Goal: Task Accomplishment & Management: Complete application form

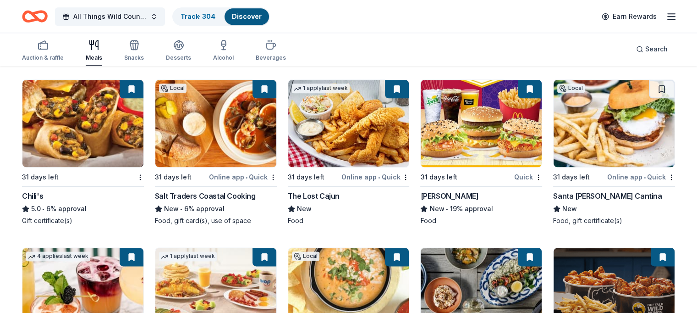
scroll to position [1294, 0]
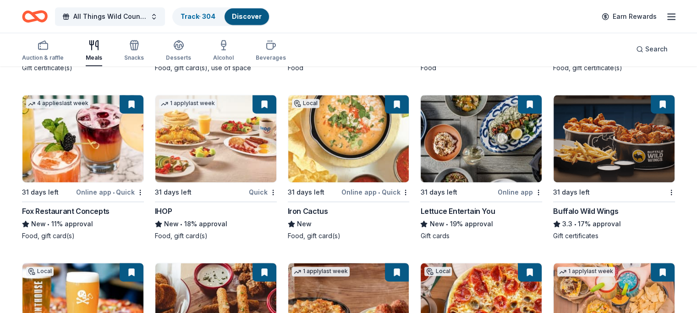
click at [80, 128] on img at bounding box center [82, 138] width 121 height 87
click at [204, 128] on img at bounding box center [215, 138] width 121 height 87
click at [356, 144] on img at bounding box center [348, 138] width 121 height 87
click at [479, 136] on img at bounding box center [481, 138] width 121 height 87
click at [484, 124] on img at bounding box center [481, 138] width 121 height 87
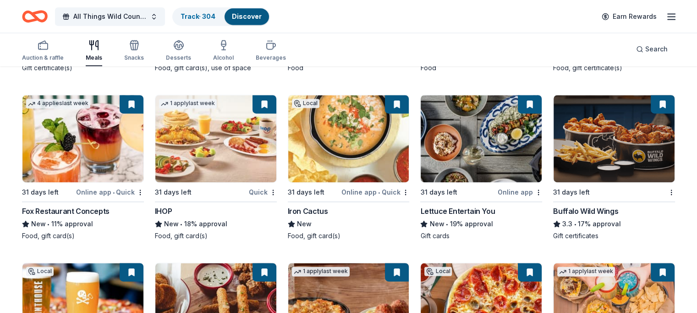
click at [590, 129] on img at bounding box center [614, 138] width 121 height 87
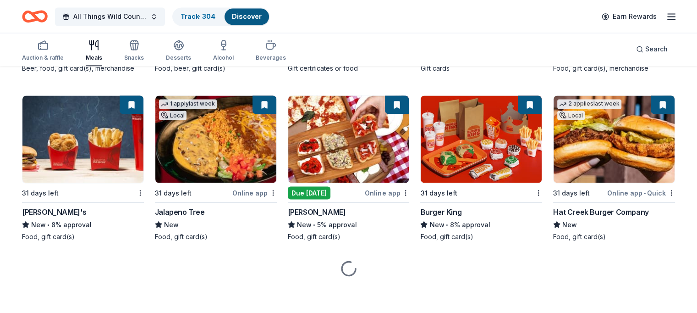
scroll to position [1628, 0]
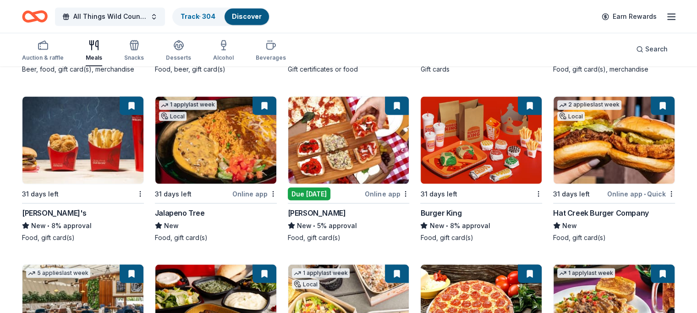
click at [88, 142] on img at bounding box center [82, 139] width 121 height 87
click at [207, 143] on img at bounding box center [215, 139] width 121 height 87
click at [312, 133] on img at bounding box center [348, 139] width 121 height 87
click at [346, 115] on img at bounding box center [348, 139] width 121 height 87
drag, startPoint x: 664, startPoint y: 68, endPoint x: 658, endPoint y: 60, distance: 9.5
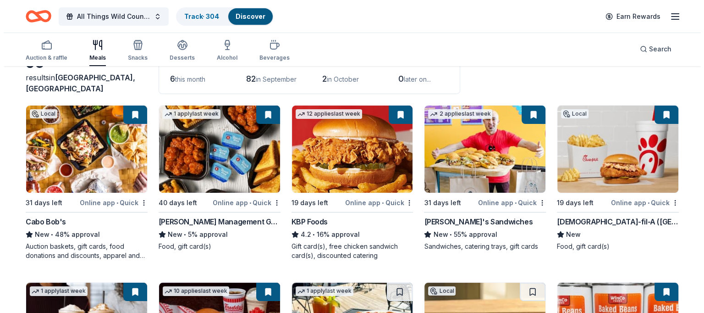
scroll to position [0, 0]
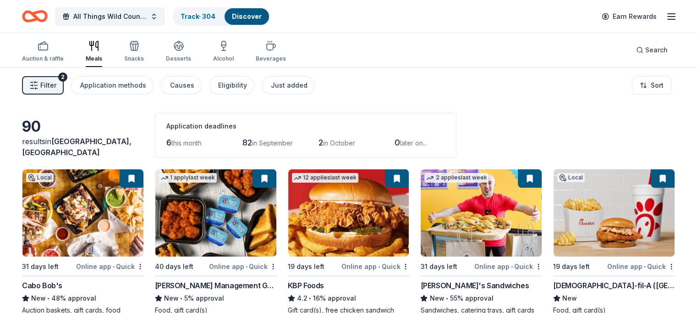
click at [53, 84] on button "Filter 2" at bounding box center [43, 85] width 42 height 18
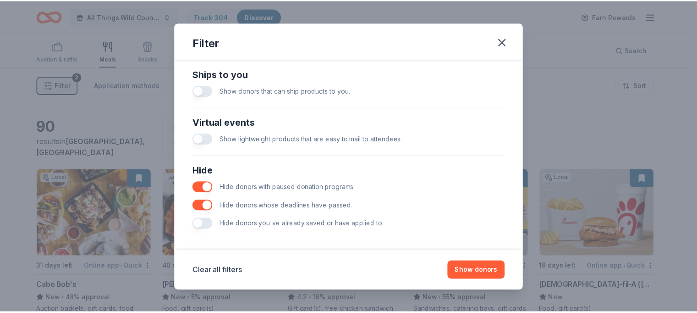
scroll to position [412, 0]
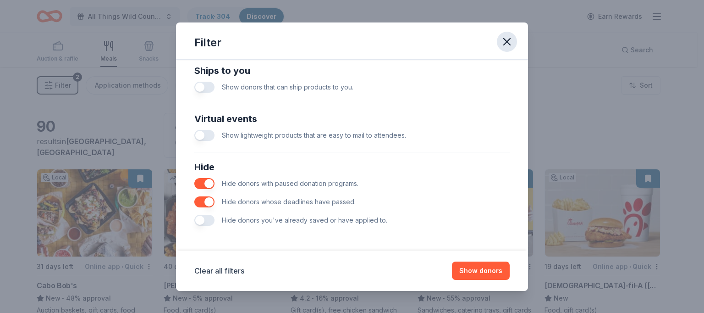
click at [503, 42] on icon "button" at bounding box center [506, 41] width 13 height 13
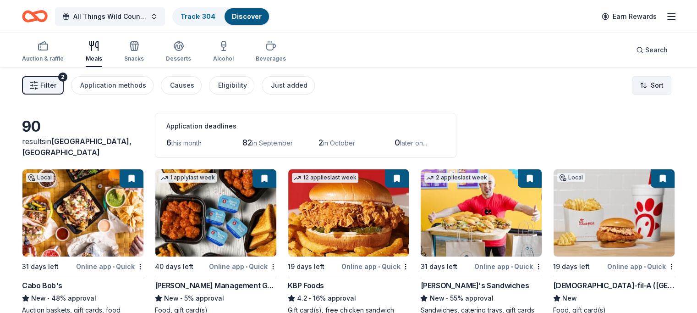
click at [630, 83] on html "All Things Wild Country Brunch Track · 304 Discover Earn Rewards Auction & raff…" at bounding box center [348, 156] width 697 height 313
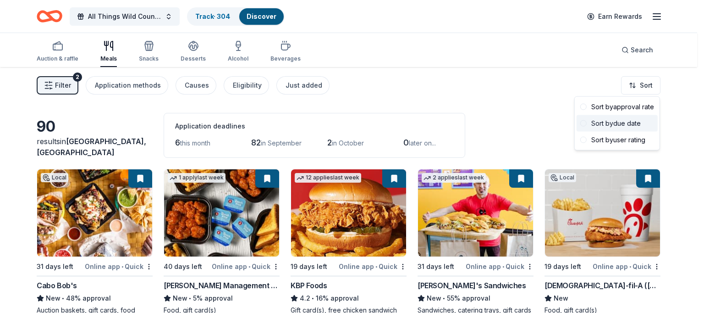
click at [615, 122] on div "Sort by due date" at bounding box center [617, 123] width 81 height 16
click at [648, 86] on html "All Things Wild Country Brunch Track · 304 Discover Earn Rewards Auction & raff…" at bounding box center [352, 156] width 704 height 313
click at [582, 105] on span at bounding box center [583, 107] width 6 height 6
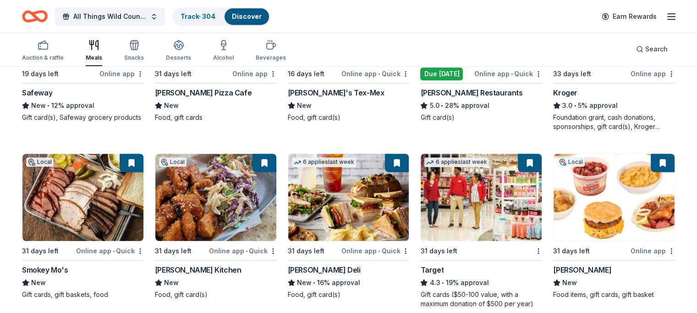
scroll to position [614, 0]
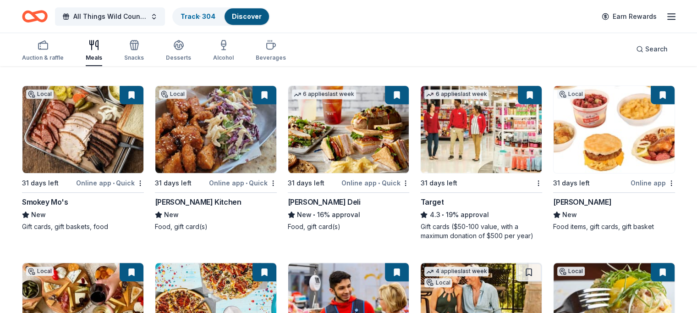
click at [578, 119] on img at bounding box center [614, 129] width 121 height 87
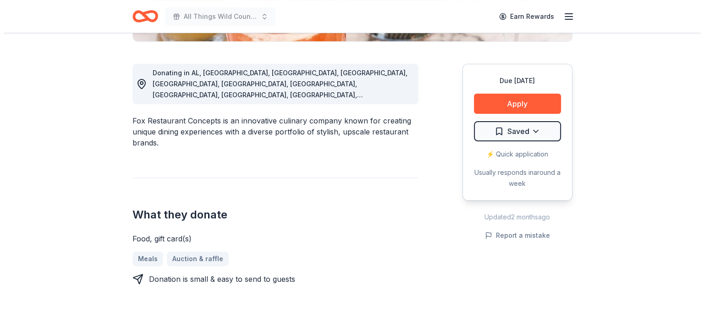
scroll to position [248, 0]
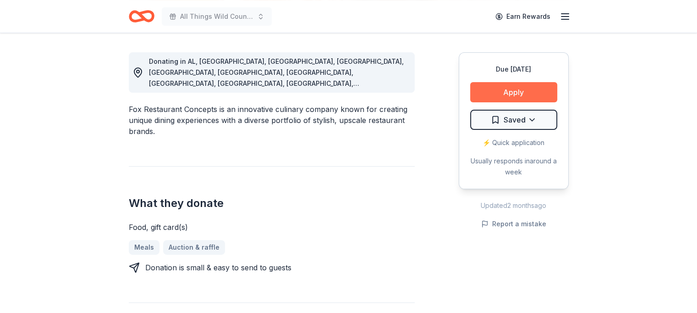
click at [511, 90] on button "Apply" at bounding box center [513, 92] width 87 height 20
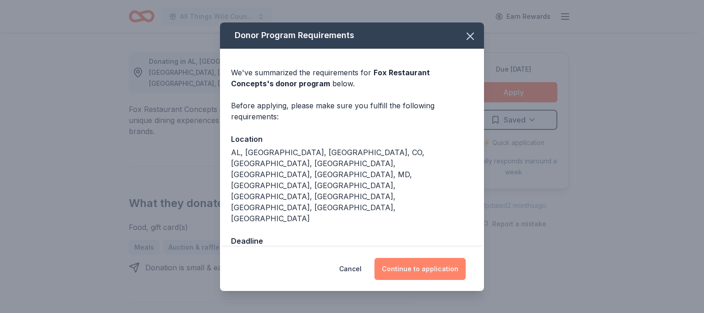
click at [411, 258] on button "Continue to application" at bounding box center [419, 269] width 91 height 22
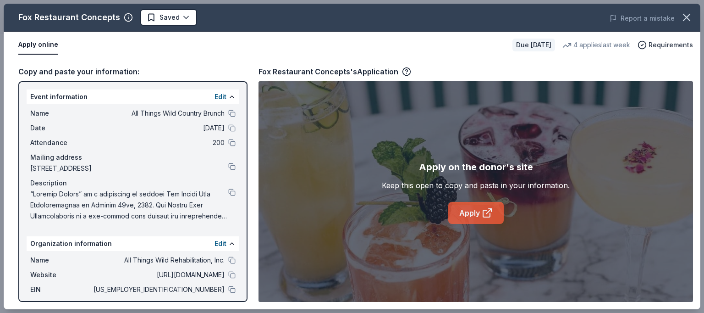
click at [466, 211] on link "Apply" at bounding box center [475, 213] width 55 height 22
click at [470, 209] on link "Apply" at bounding box center [475, 213] width 55 height 22
drag, startPoint x: 700, startPoint y: 88, endPoint x: 703, endPoint y: 206, distance: 118.3
click at [697, 206] on div "Fox Restaurant Concepts Saved Report a mistake Apply online Due in 31 days 4 ap…" at bounding box center [352, 156] width 704 height 313
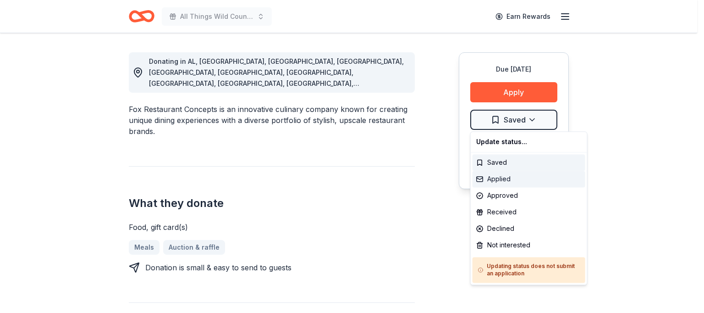
click at [501, 178] on div "Applied" at bounding box center [528, 178] width 113 height 16
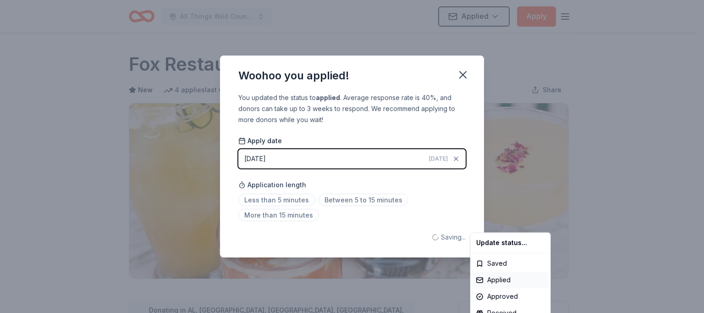
scroll to position [0, 0]
click at [489, 281] on div "Applied" at bounding box center [510, 279] width 76 height 16
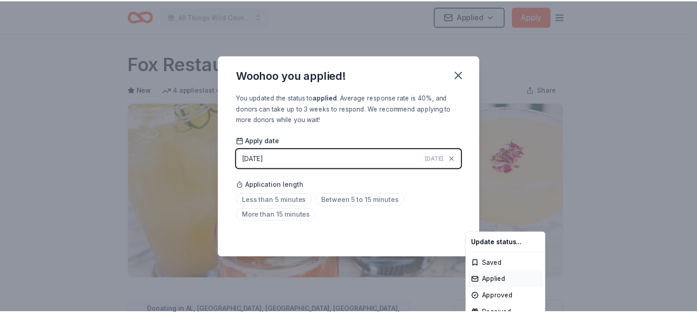
scroll to position [211, 0]
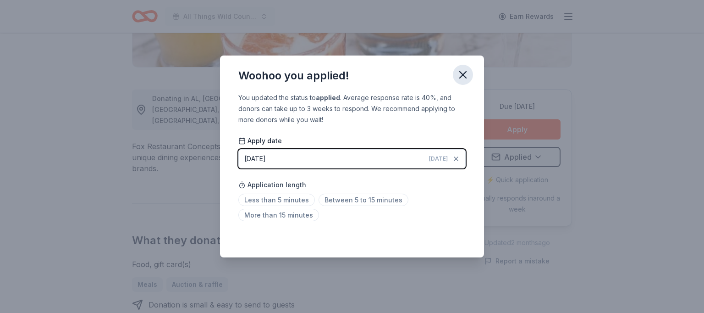
click at [461, 74] on icon "button" at bounding box center [463, 74] width 6 height 6
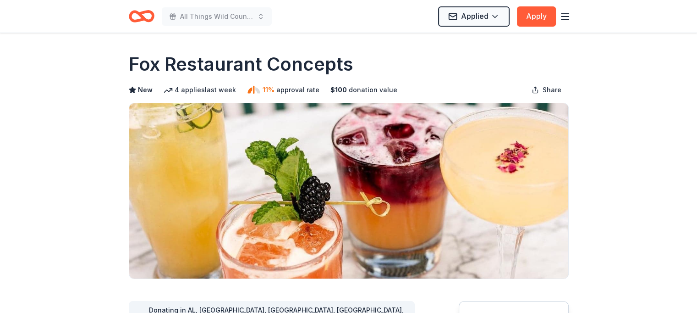
drag, startPoint x: 131, startPoint y: 61, endPoint x: 240, endPoint y: 66, distance: 109.2
click at [240, 66] on h1 "Fox Restaurant Concepts" at bounding box center [241, 64] width 225 height 26
drag, startPoint x: 235, startPoint y: 63, endPoint x: 322, endPoint y: 70, distance: 87.4
click at [322, 70] on h1 "Fox Restaurant Concepts" at bounding box center [241, 64] width 225 height 26
drag, startPoint x: 352, startPoint y: 63, endPoint x: 142, endPoint y: 72, distance: 210.5
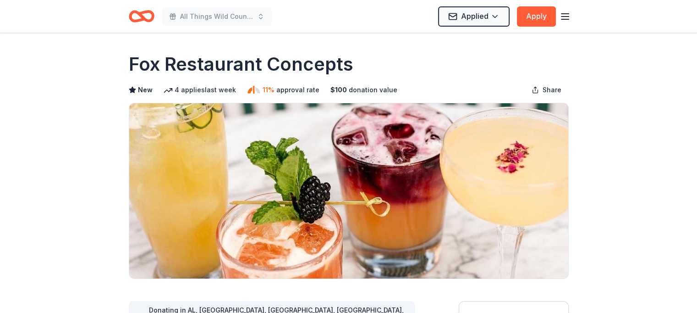
click at [142, 72] on div "Fox Restaurant Concepts" at bounding box center [349, 64] width 440 height 26
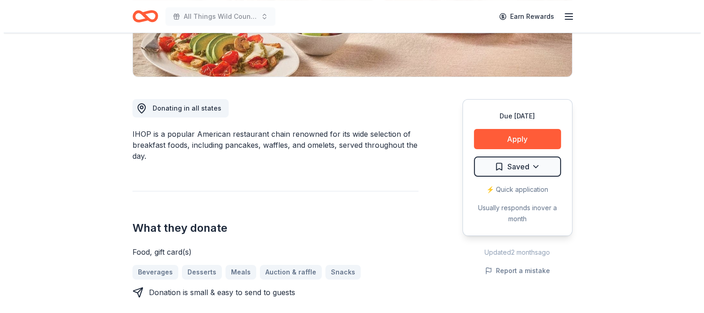
scroll to position [203, 0]
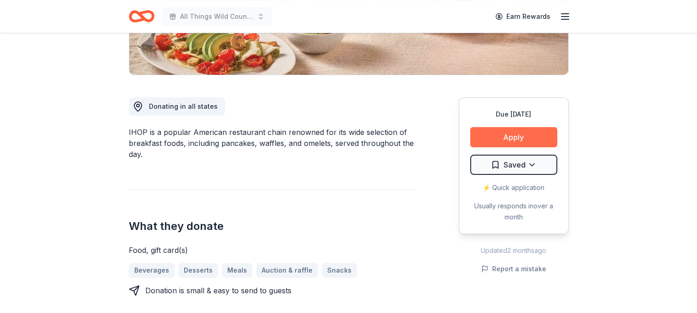
click at [521, 133] on button "Apply" at bounding box center [513, 137] width 87 height 20
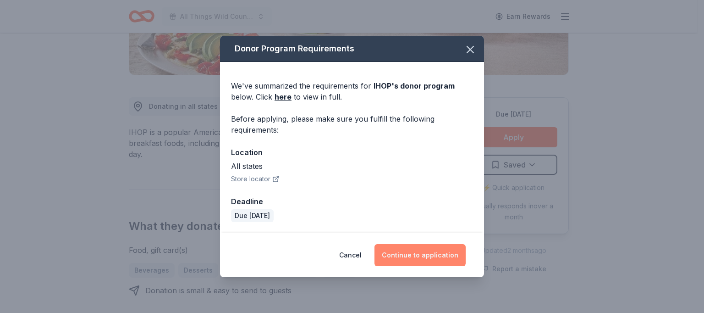
click at [409, 255] on button "Continue to application" at bounding box center [419, 255] width 91 height 22
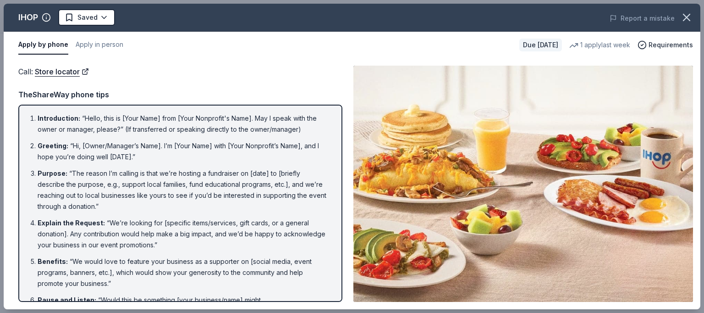
drag, startPoint x: 702, startPoint y: 52, endPoint x: 701, endPoint y: 173, distance: 121.0
click at [697, 173] on div "IHOP Saved Report a mistake Apply by phone Apply in person Due [DATE] 1 apply l…" at bounding box center [352, 156] width 704 height 313
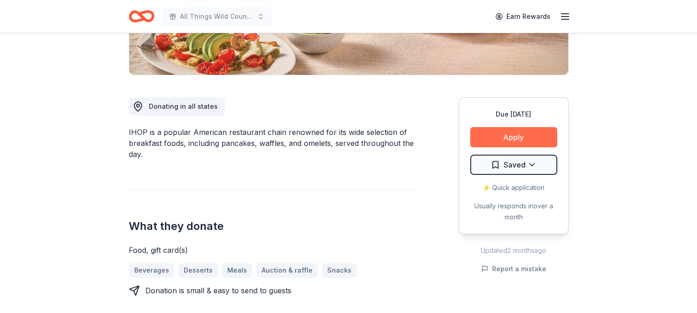
click at [511, 132] on button "Apply" at bounding box center [513, 137] width 87 height 20
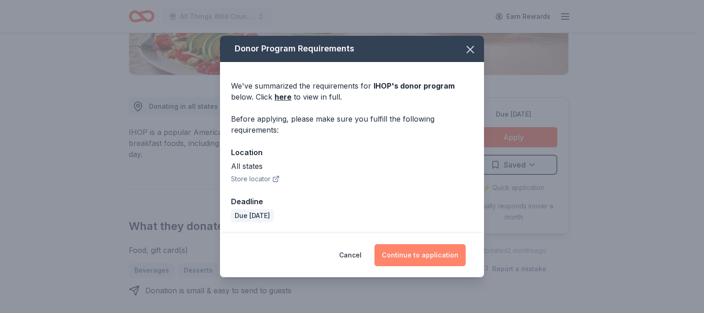
click at [433, 257] on button "Continue to application" at bounding box center [419, 255] width 91 height 22
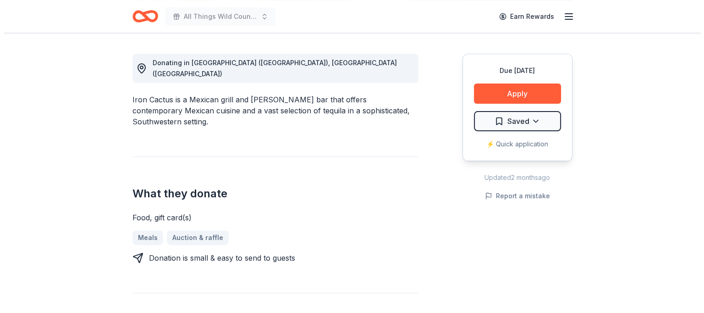
scroll to position [250, 0]
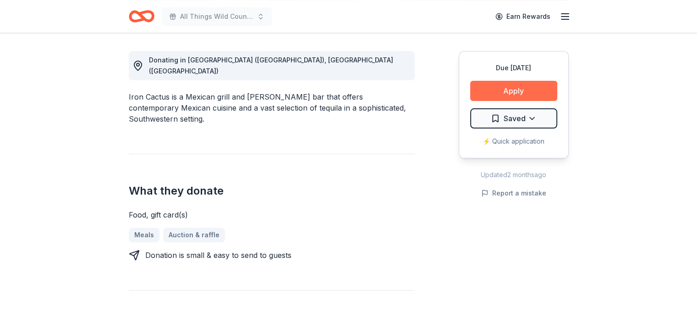
click at [513, 90] on button "Apply" at bounding box center [513, 91] width 87 height 20
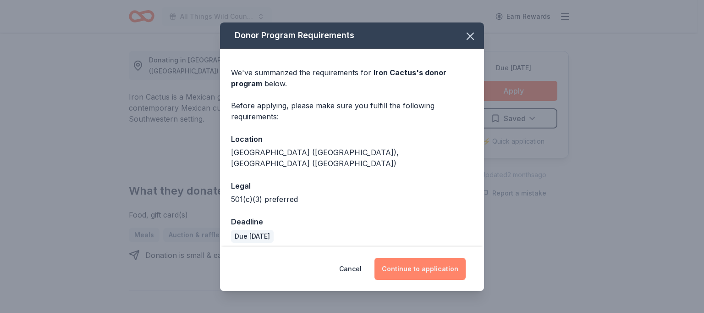
click at [433, 267] on button "Continue to application" at bounding box center [419, 269] width 91 height 22
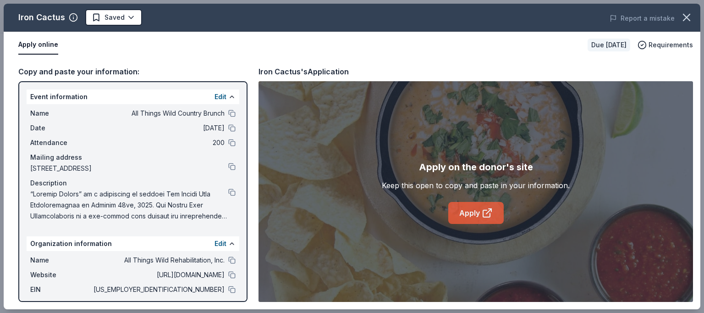
click at [480, 207] on link "Apply" at bounding box center [475, 213] width 55 height 22
click at [228, 273] on button at bounding box center [231, 274] width 7 height 7
click at [228, 287] on button at bounding box center [231, 289] width 7 height 7
click at [228, 191] on button at bounding box center [231, 191] width 7 height 7
click at [697, 42] on div "Iron Cactus Saved Report a mistake Apply online Due in 31 days Requirements Cop…" at bounding box center [352, 156] width 704 height 313
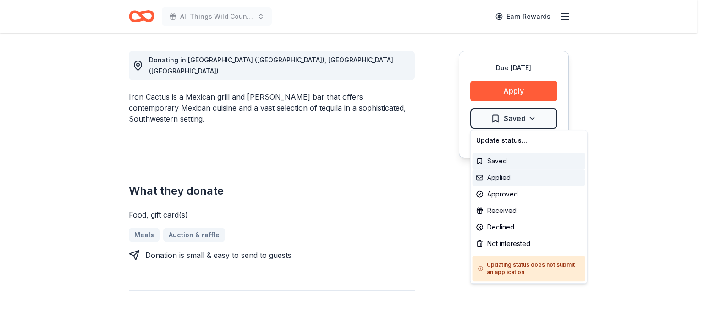
click at [502, 176] on div "Applied" at bounding box center [528, 177] width 113 height 16
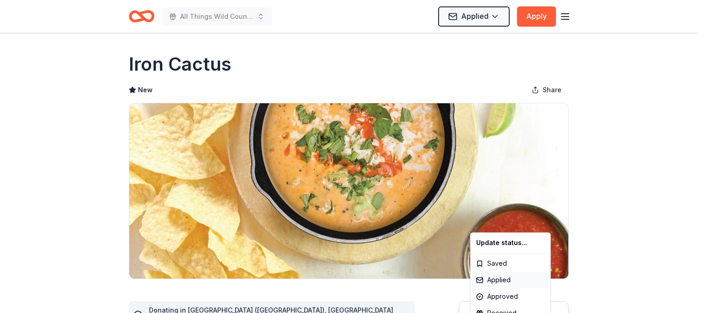
scroll to position [0, 0]
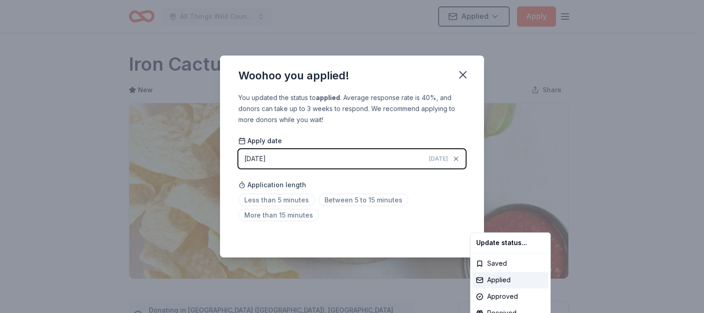
click at [288, 199] on html "All Things Wild Country Brunch Applied Apply Due in 31 days Share Iron Cactus N…" at bounding box center [352, 156] width 704 height 313
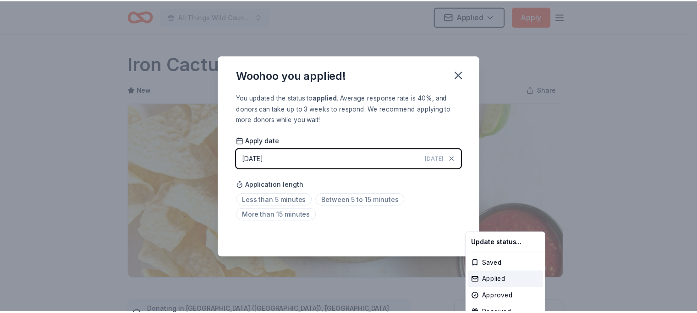
scroll to position [211, 0]
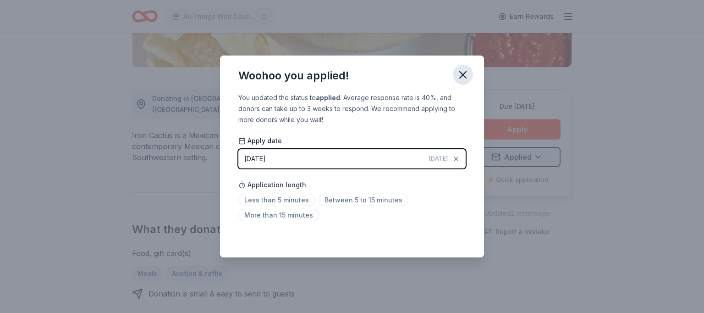
click at [461, 73] on icon "button" at bounding box center [463, 74] width 6 height 6
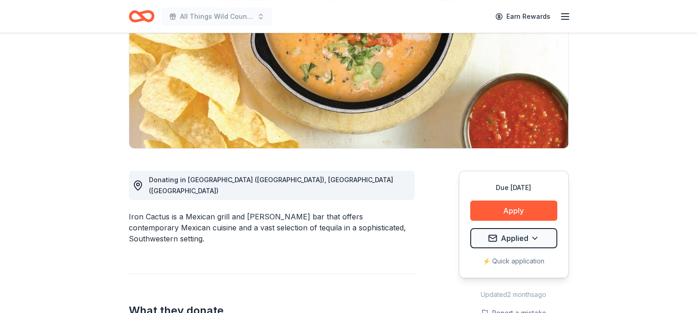
scroll to position [0, 0]
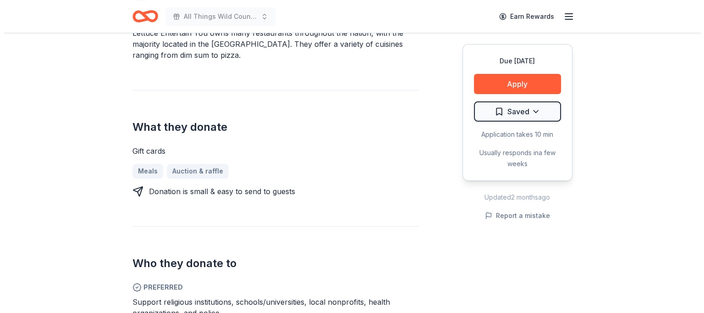
scroll to position [329, 0]
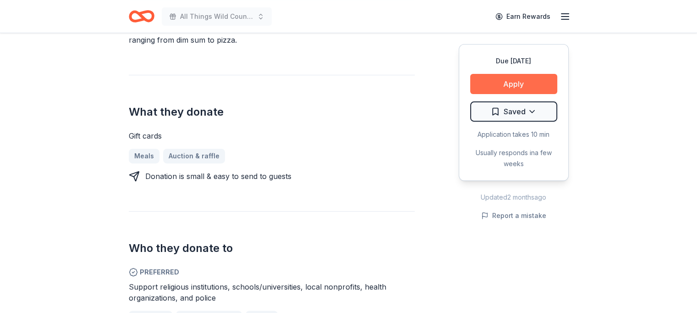
click at [524, 81] on button "Apply" at bounding box center [513, 84] width 87 height 20
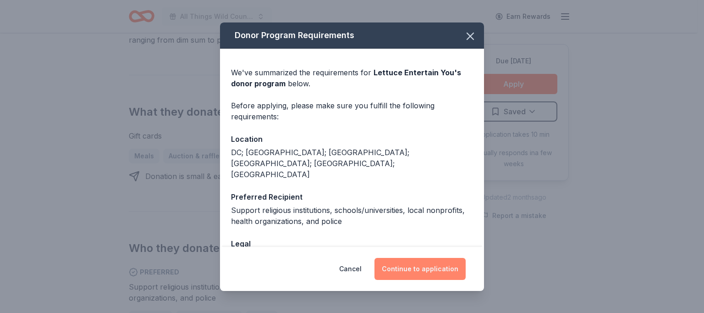
click at [424, 264] on button "Continue to application" at bounding box center [419, 269] width 91 height 22
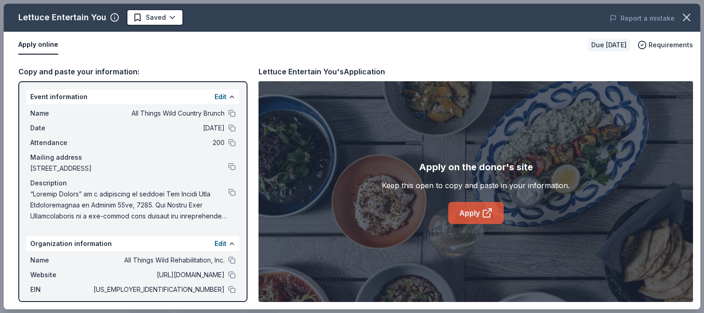
click at [474, 211] on link "Apply" at bounding box center [475, 213] width 55 height 22
click at [228, 291] on button at bounding box center [231, 289] width 7 height 7
click at [228, 189] on button at bounding box center [231, 191] width 7 height 7
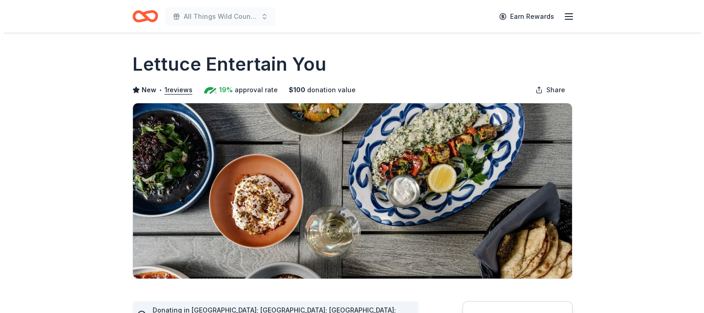
scroll to position [273, 0]
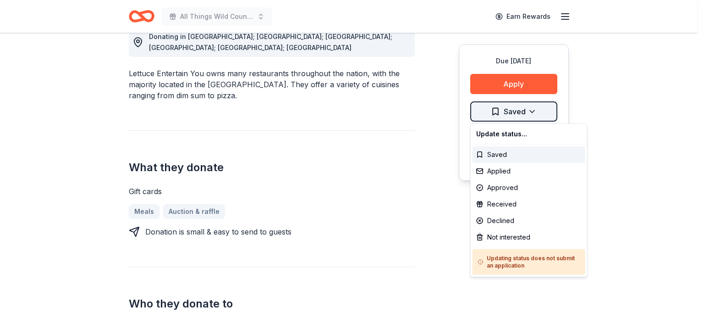
click at [493, 173] on div "Applied" at bounding box center [528, 171] width 113 height 16
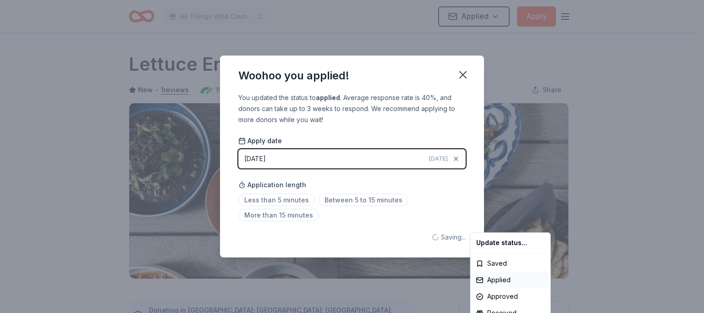
scroll to position [0, 0]
click at [293, 198] on html "All Things Wild Country Brunch Applied Apply Due [DATE] Share Lettuce Entertain…" at bounding box center [352, 156] width 704 height 313
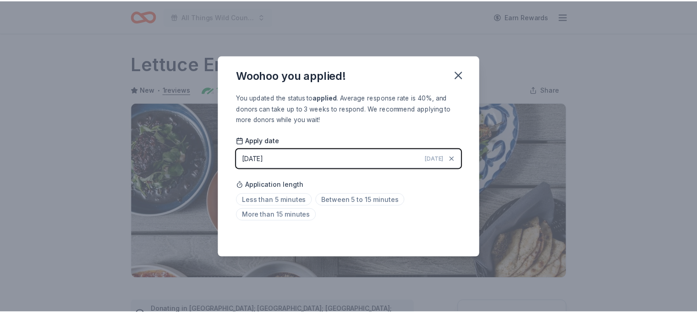
scroll to position [211, 0]
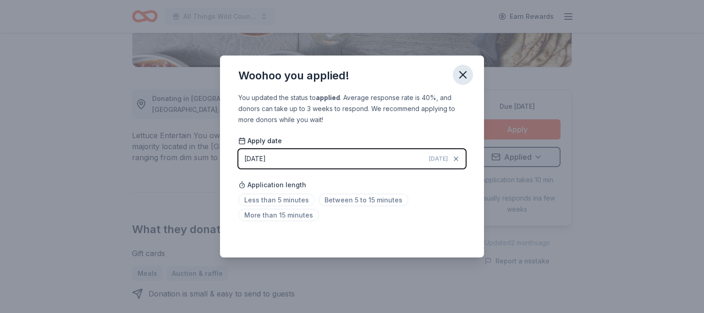
click at [460, 70] on icon "button" at bounding box center [462, 74] width 13 height 13
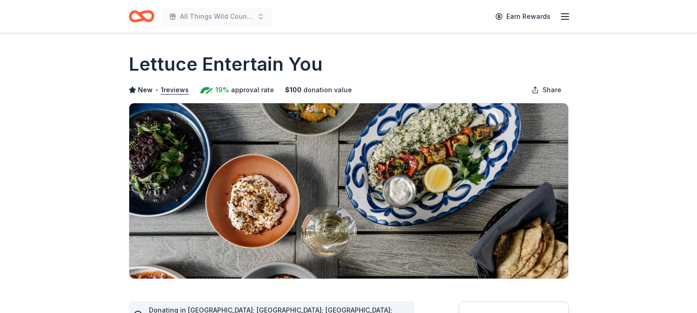
scroll to position [211, 0]
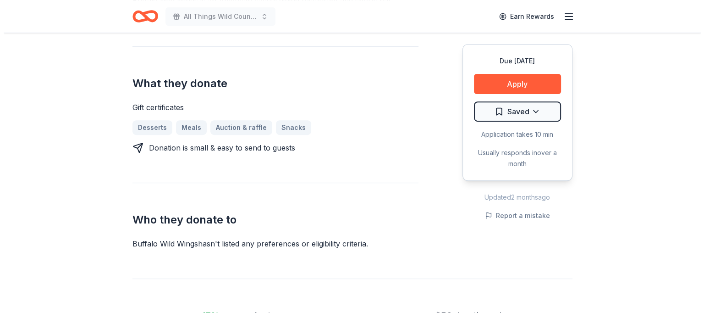
scroll to position [321, 0]
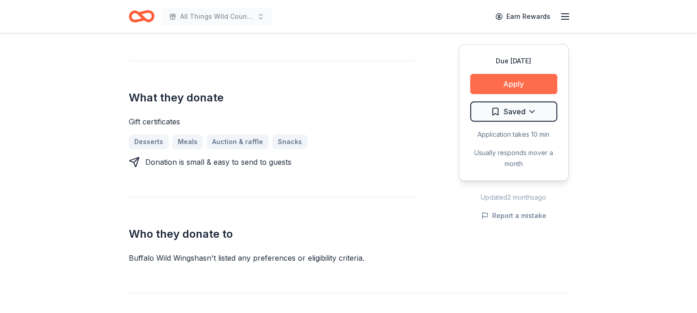
click at [497, 79] on button "Apply" at bounding box center [513, 84] width 87 height 20
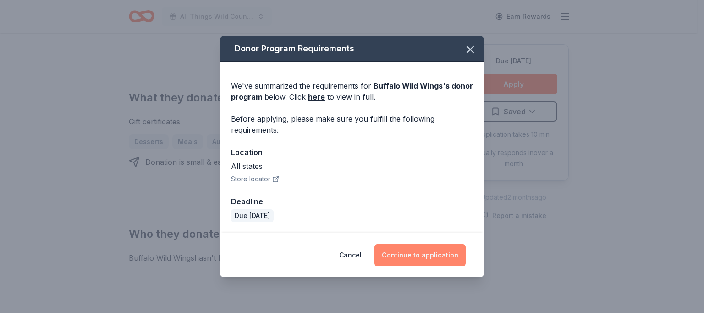
click at [422, 257] on button "Continue to application" at bounding box center [419, 255] width 91 height 22
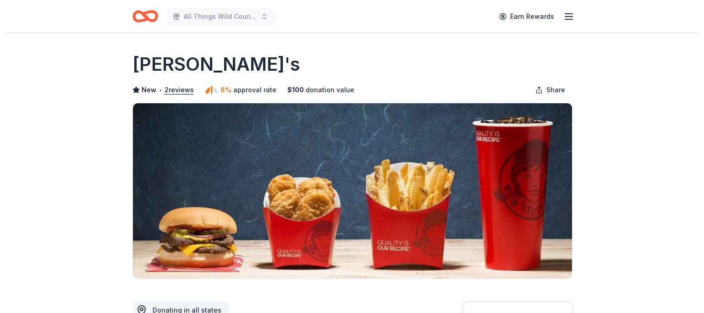
scroll to position [273, 0]
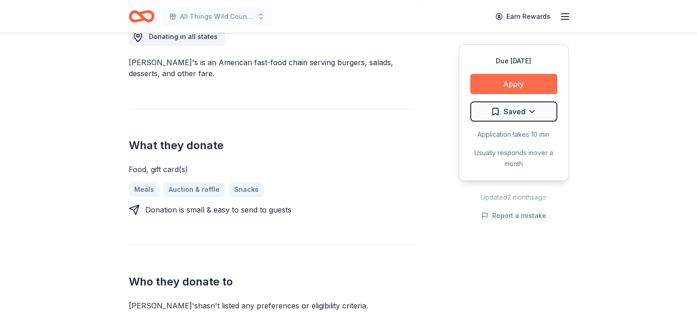
click at [516, 79] on button "Apply" at bounding box center [513, 84] width 87 height 20
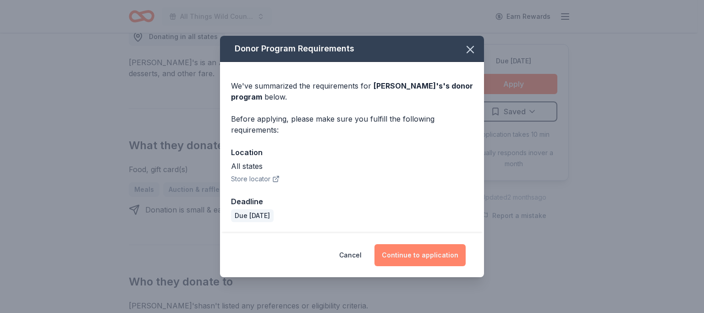
click at [417, 252] on button "Continue to application" at bounding box center [419, 255] width 91 height 22
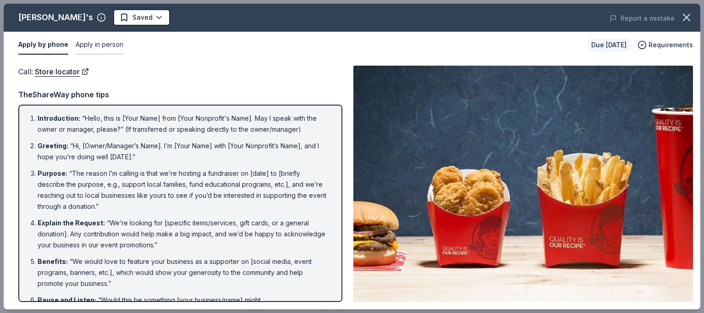
click at [110, 47] on button "Apply in person" at bounding box center [100, 44] width 48 height 19
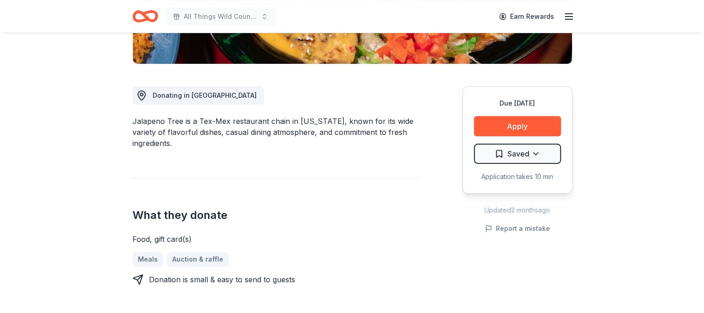
scroll to position [227, 0]
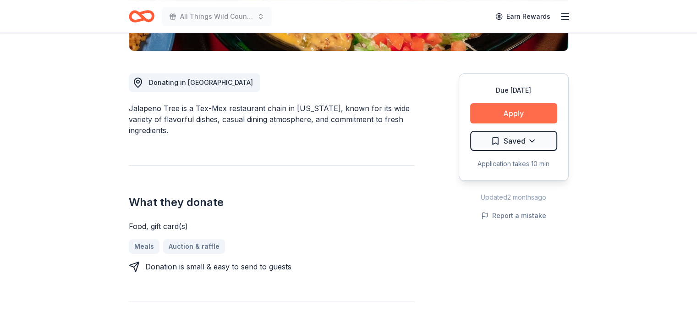
click at [518, 110] on button "Apply" at bounding box center [513, 113] width 87 height 20
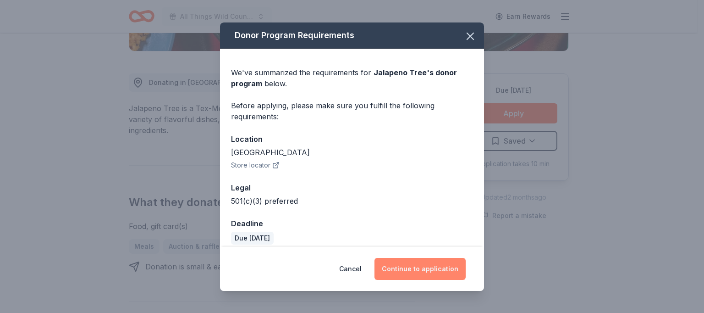
click at [418, 266] on button "Continue to application" at bounding box center [419, 269] width 91 height 22
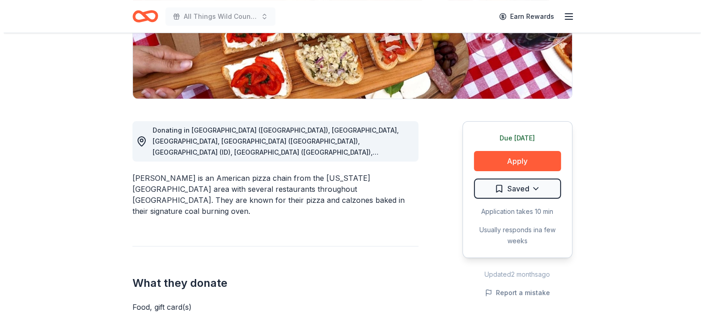
scroll to position [183, 0]
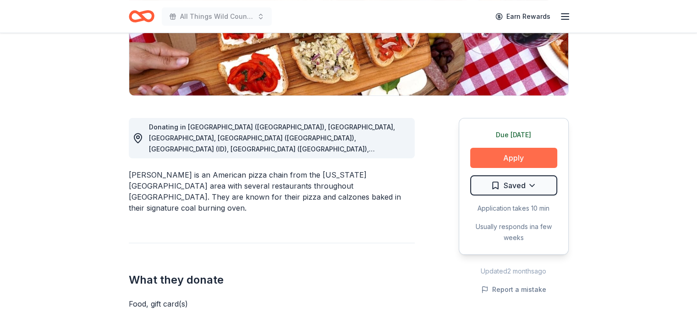
click at [517, 153] on button "Apply" at bounding box center [513, 158] width 87 height 20
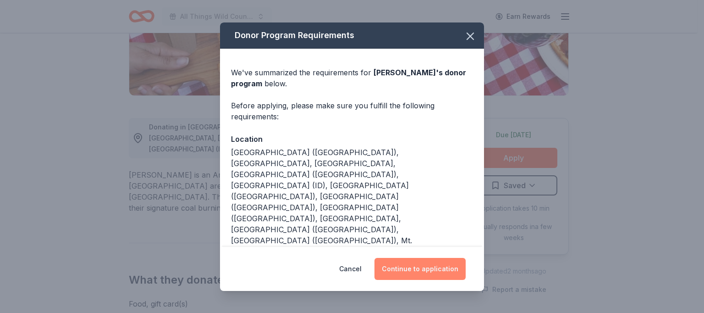
click at [407, 266] on button "Continue to application" at bounding box center [419, 269] width 91 height 22
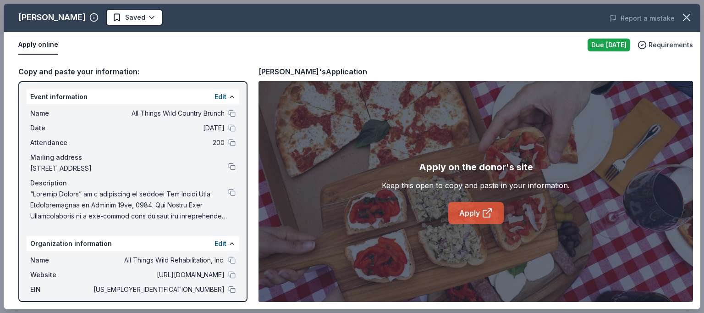
click at [472, 210] on link "Apply" at bounding box center [475, 213] width 55 height 22
click at [228, 292] on div at bounding box center [231, 289] width 7 height 7
click at [228, 292] on button at bounding box center [231, 289] width 7 height 7
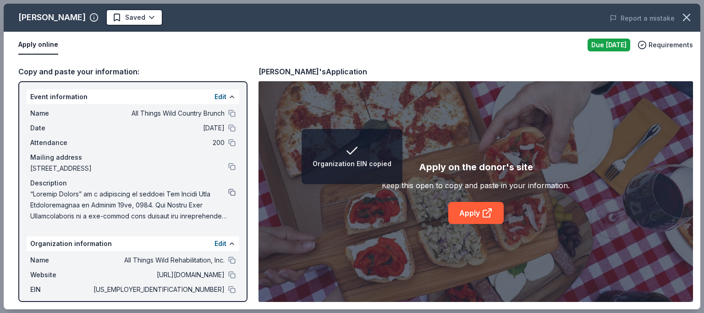
click at [228, 192] on button at bounding box center [231, 191] width 7 height 7
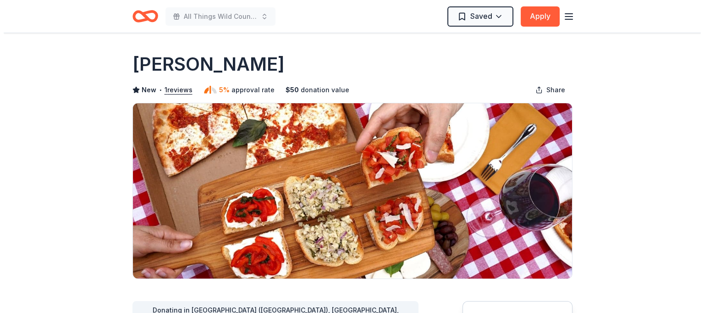
scroll to position [273, 0]
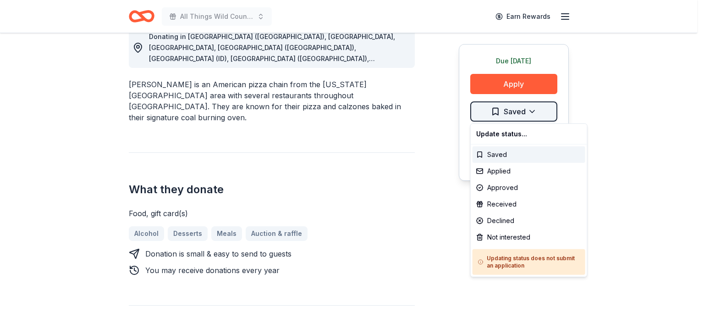
click at [505, 173] on div "Applied" at bounding box center [528, 171] width 113 height 16
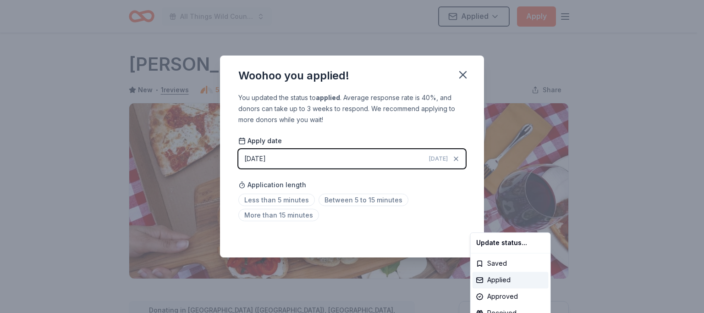
click at [274, 200] on html "All Things Wild Country Brunch Applied Apply Due [DATE] [PERSON_NAME] New • 1 r…" at bounding box center [352, 156] width 704 height 313
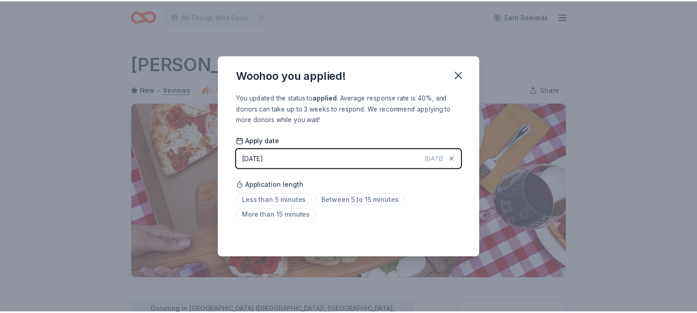
scroll to position [211, 0]
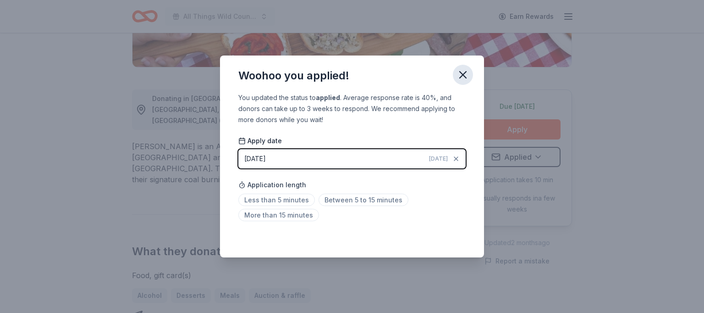
click at [464, 72] on icon "button" at bounding box center [462, 74] width 13 height 13
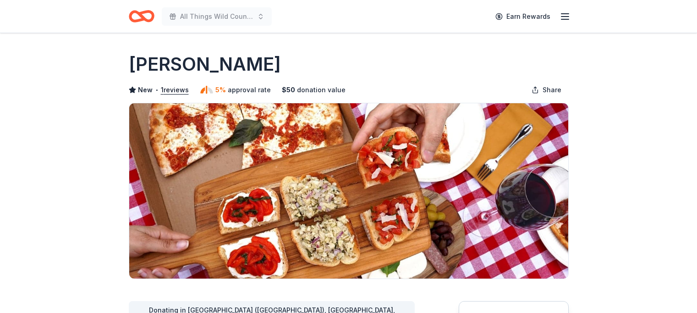
scroll to position [211, 0]
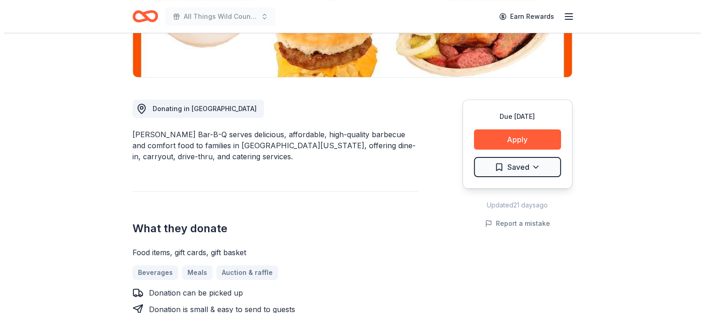
scroll to position [232, 0]
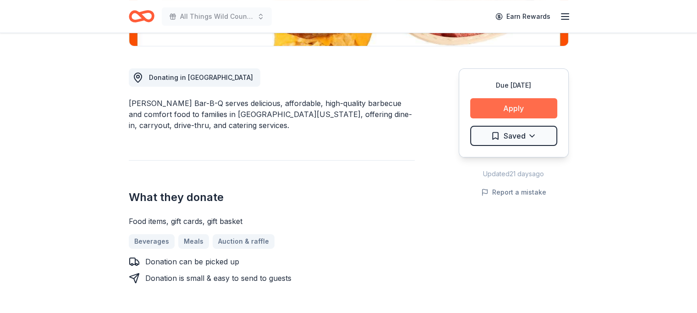
click at [504, 109] on button "Apply" at bounding box center [513, 108] width 87 height 20
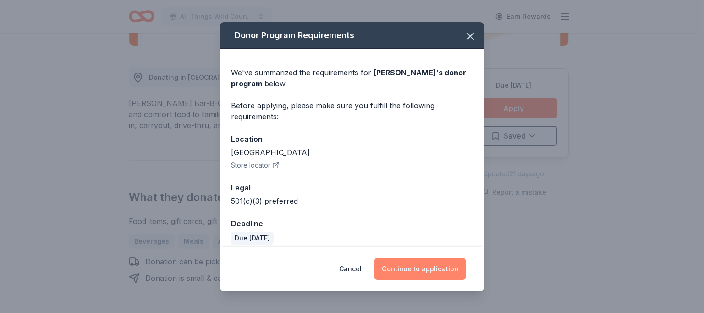
click at [415, 266] on button "Continue to application" at bounding box center [419, 269] width 91 height 22
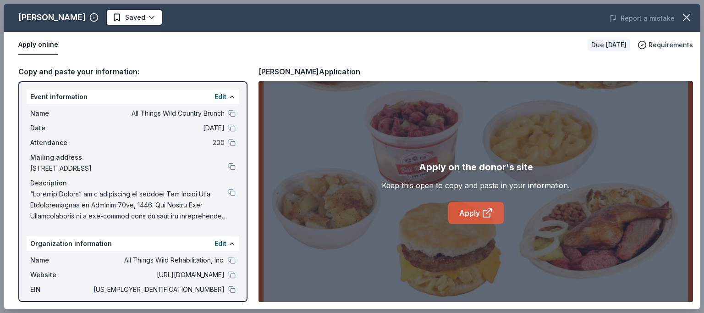
click at [467, 215] on link "Apply" at bounding box center [475, 213] width 55 height 22
